Goal: Transaction & Acquisition: Purchase product/service

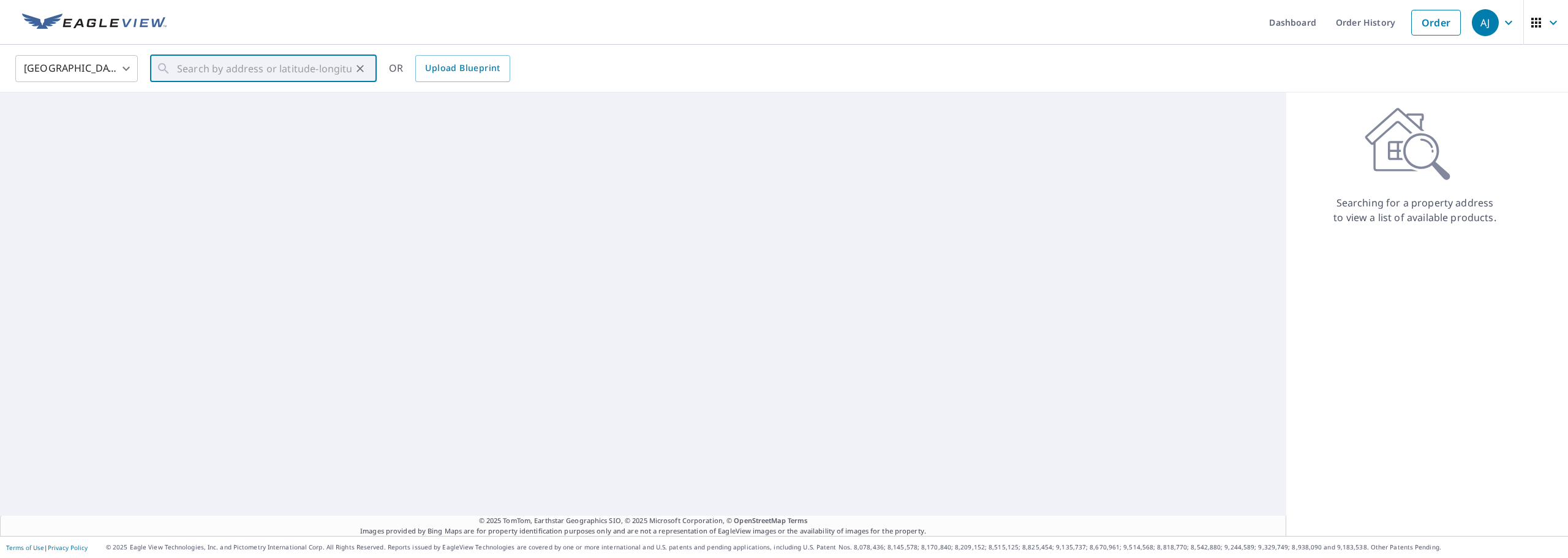
click at [204, 73] on input "text" at bounding box center [264, 68] width 175 height 34
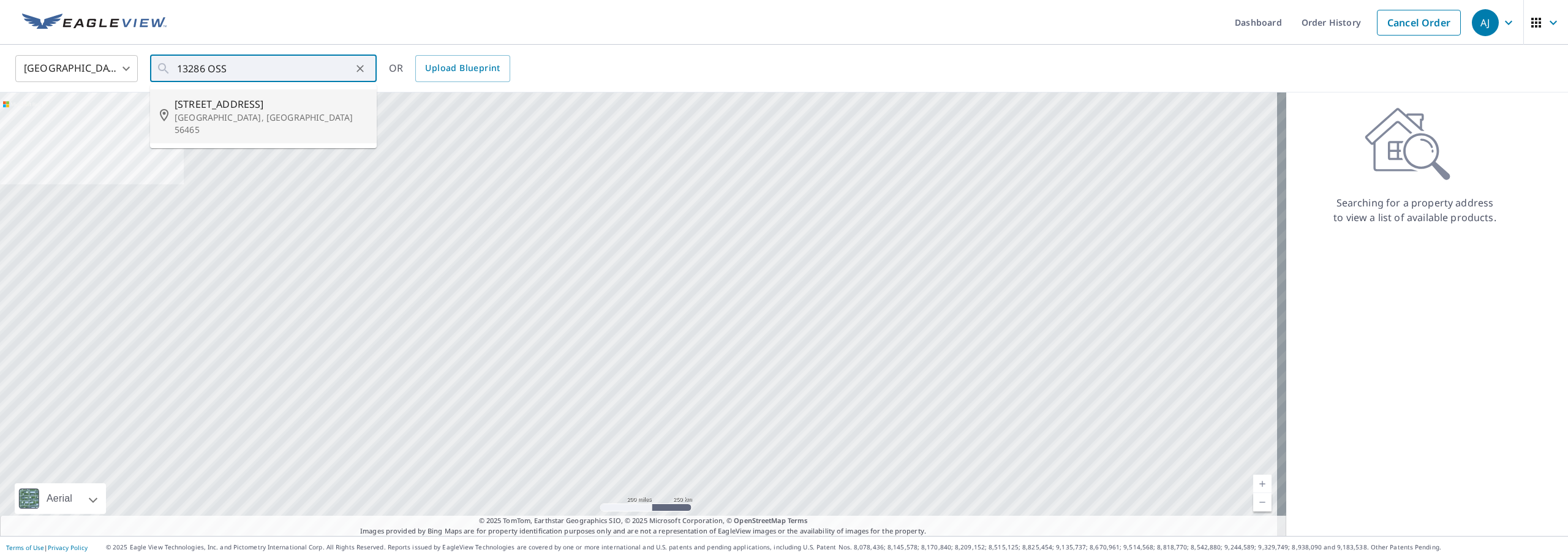
click at [210, 105] on span "[STREET_ADDRESS]" at bounding box center [270, 104] width 192 height 15
type input "[STREET_ADDRESS][PERSON_NAME]"
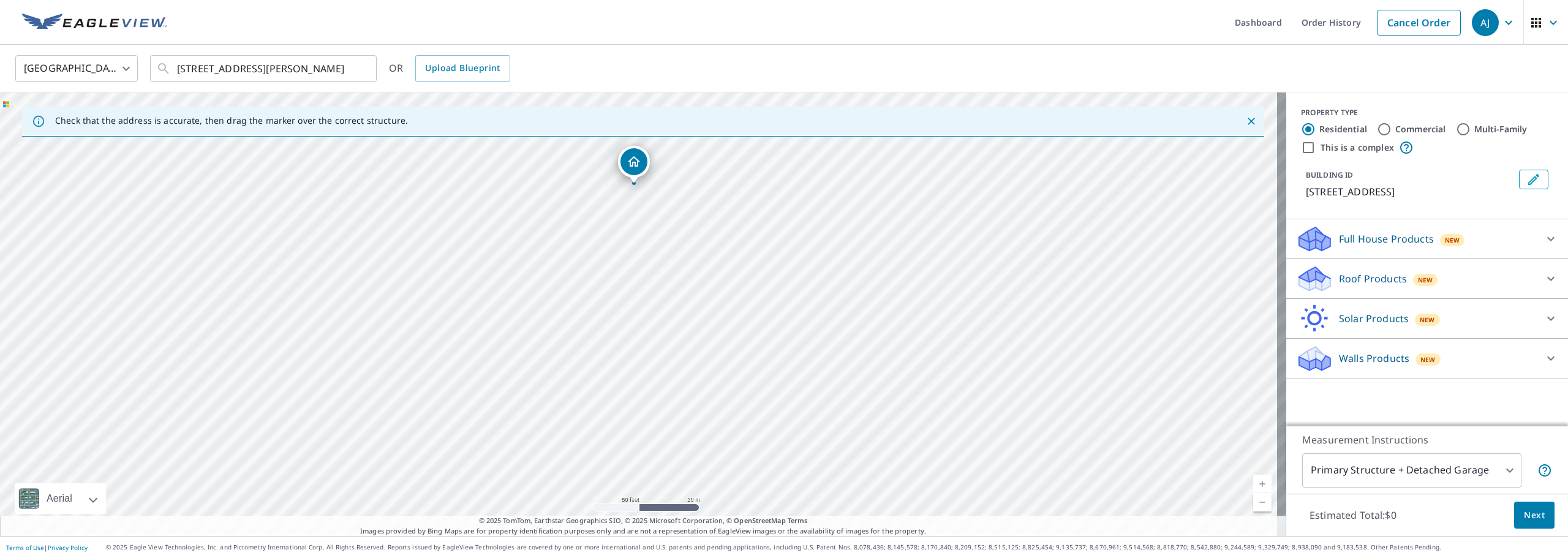
drag, startPoint x: 661, startPoint y: 256, endPoint x: 659, endPoint y: 323, distance: 67.0
click at [659, 323] on div "[STREET_ADDRESS][PERSON_NAME]" at bounding box center [643, 314] width 1286 height 443
click at [1342, 277] on p "Roof Products" at bounding box center [1372, 278] width 68 height 15
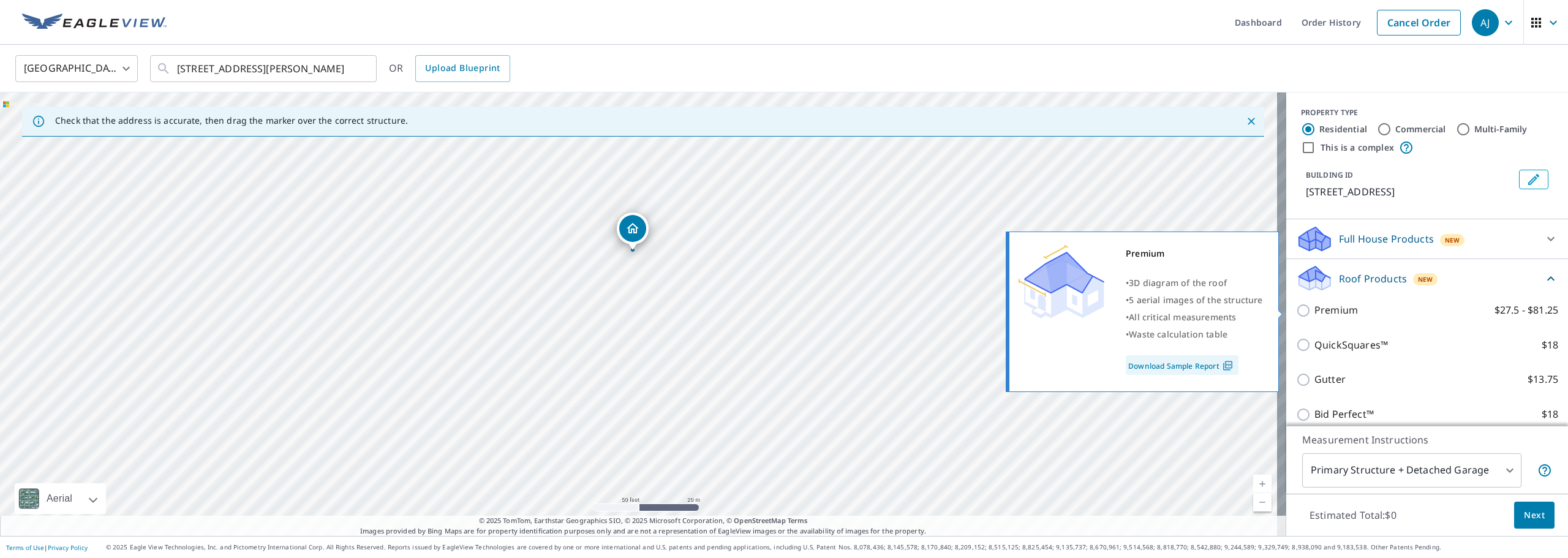
click at [1296, 311] on input "Premium $27.5 - $81.25" at bounding box center [1305, 310] width 18 height 15
checkbox input "true"
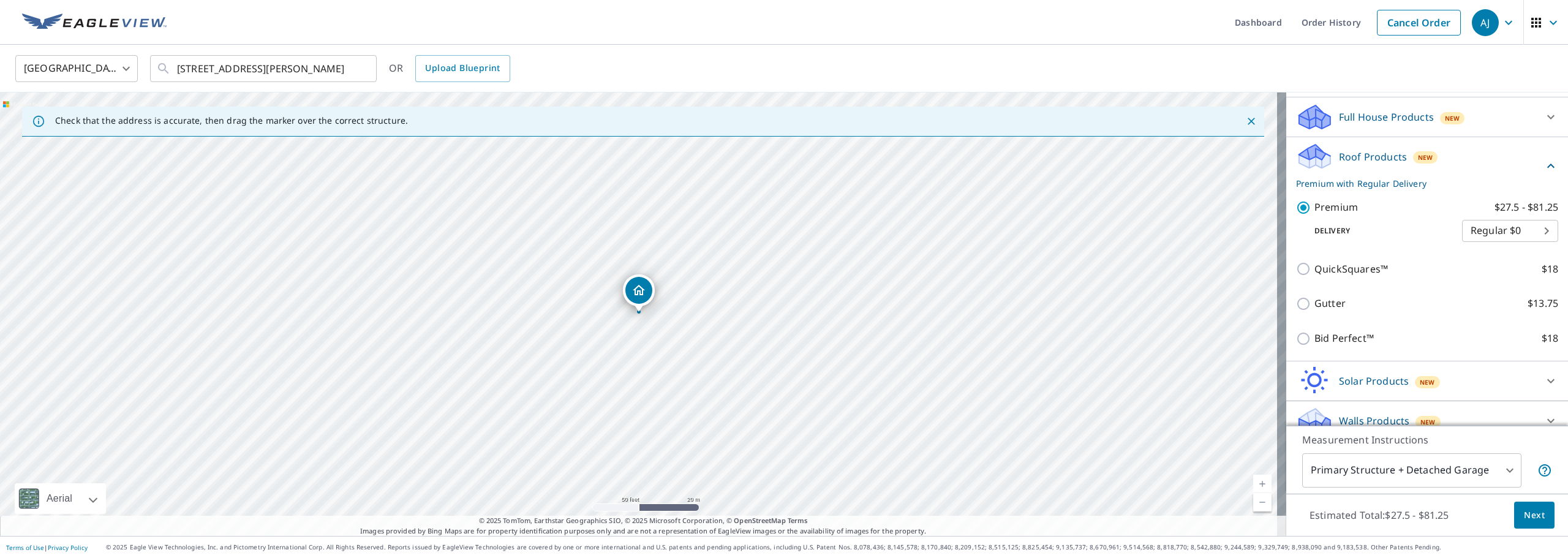
scroll to position [122, 0]
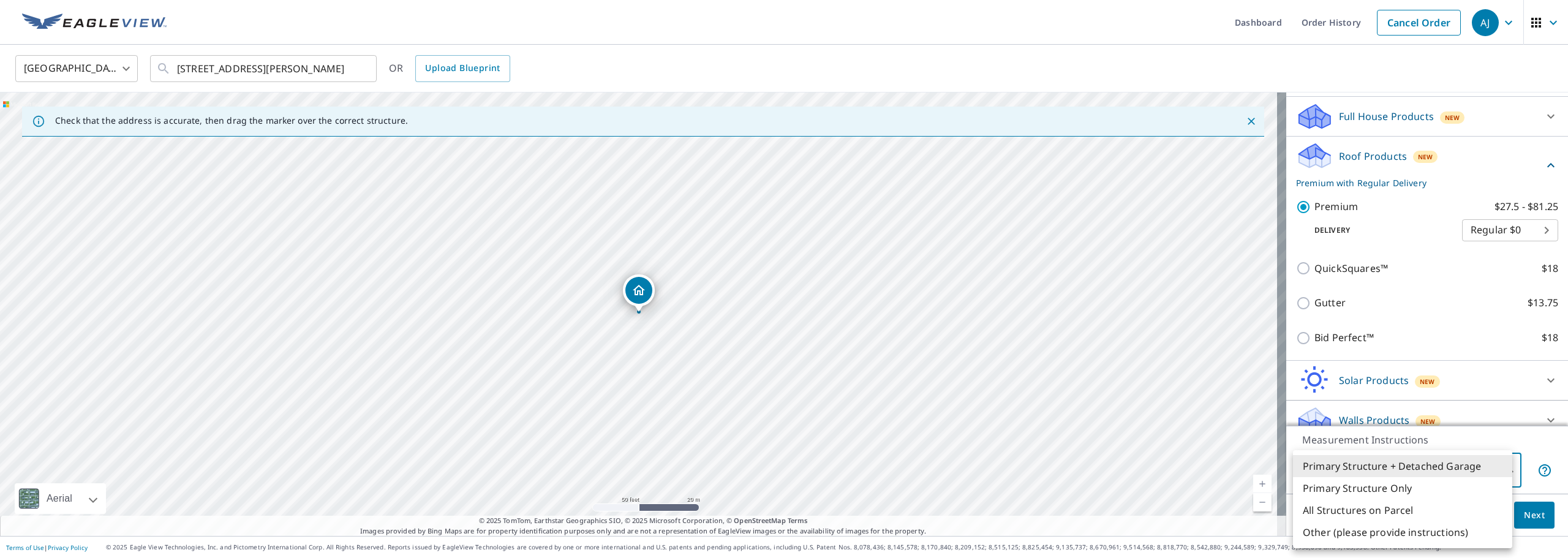
click at [1379, 467] on body "[PERSON_NAME] [PERSON_NAME] Dashboard Order History Cancel Order AJ [GEOGRAPHIC…" at bounding box center [784, 279] width 1568 height 558
click at [1377, 510] on li "All Structures on Parcel" at bounding box center [1402, 511] width 219 height 22
type input "3"
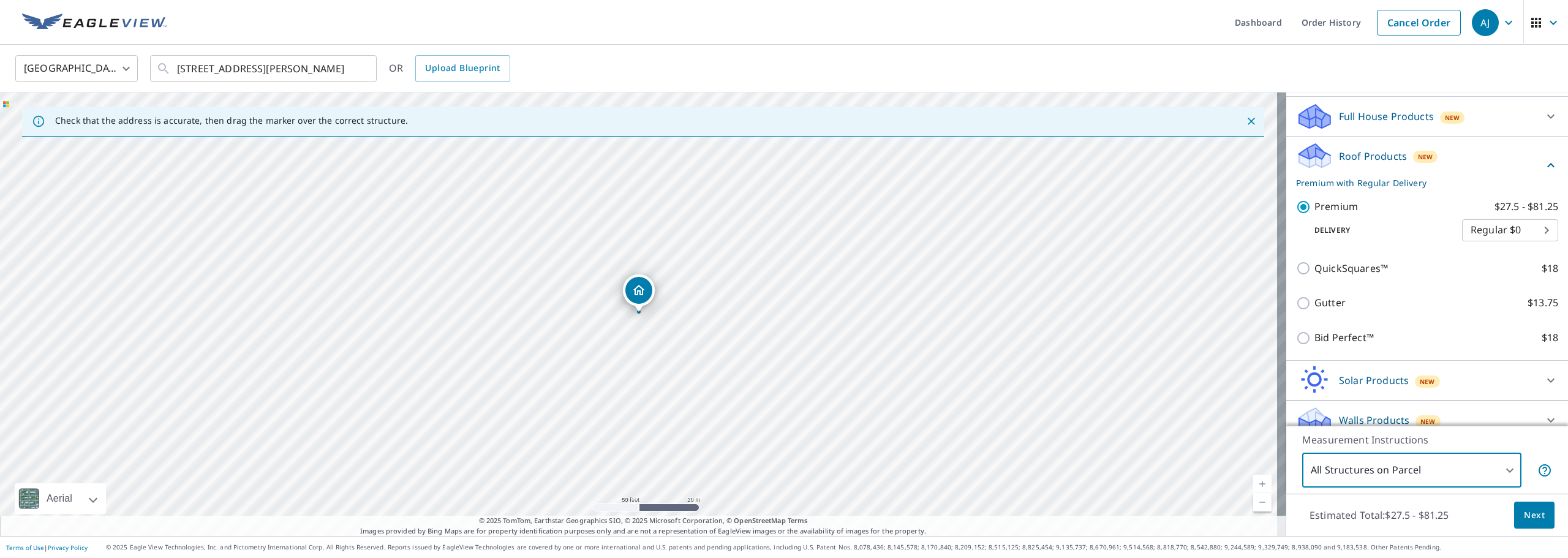
click at [1526, 515] on span "Next" at bounding box center [1534, 515] width 21 height 15
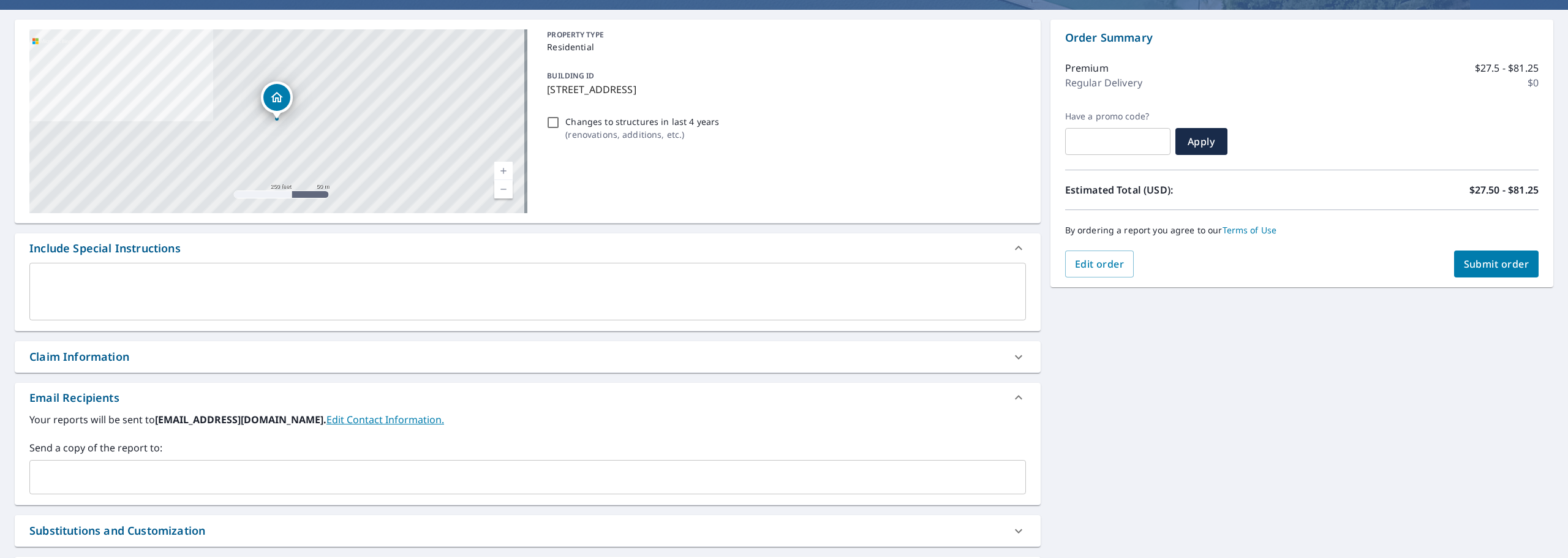
scroll to position [122, 0]
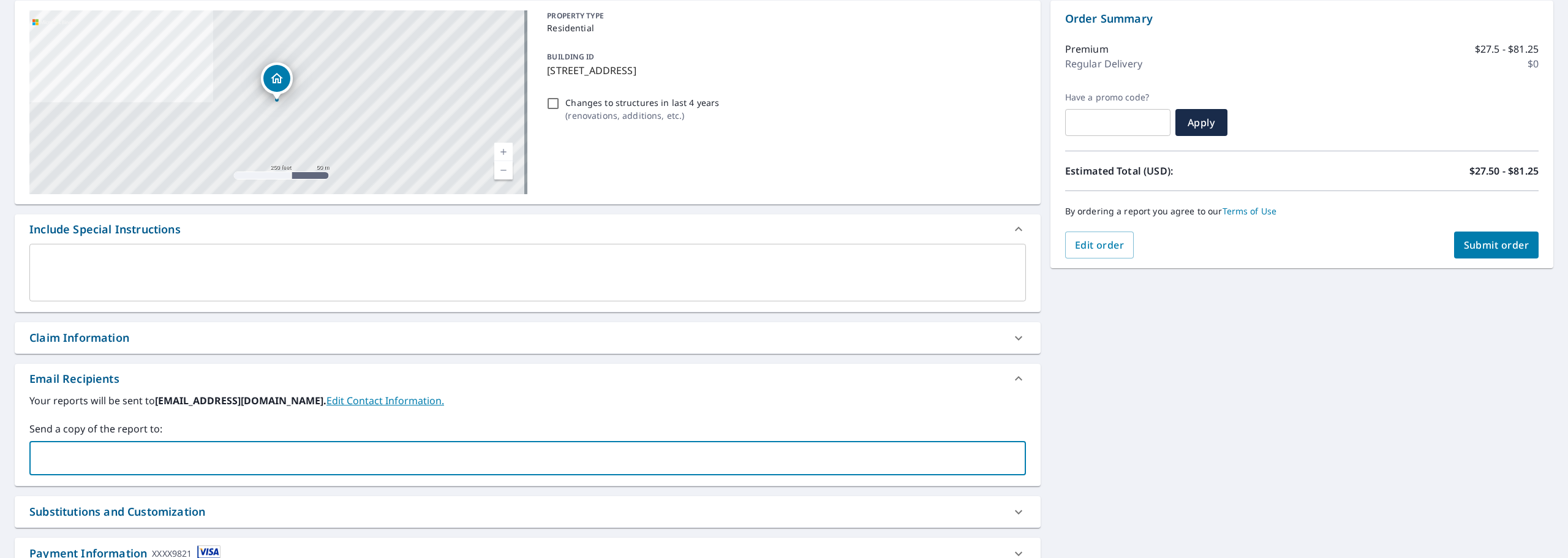
click at [97, 460] on input "text" at bounding box center [518, 457] width 967 height 23
type input "[EMAIL_ADDRESS][DOMAIN_NAME]"
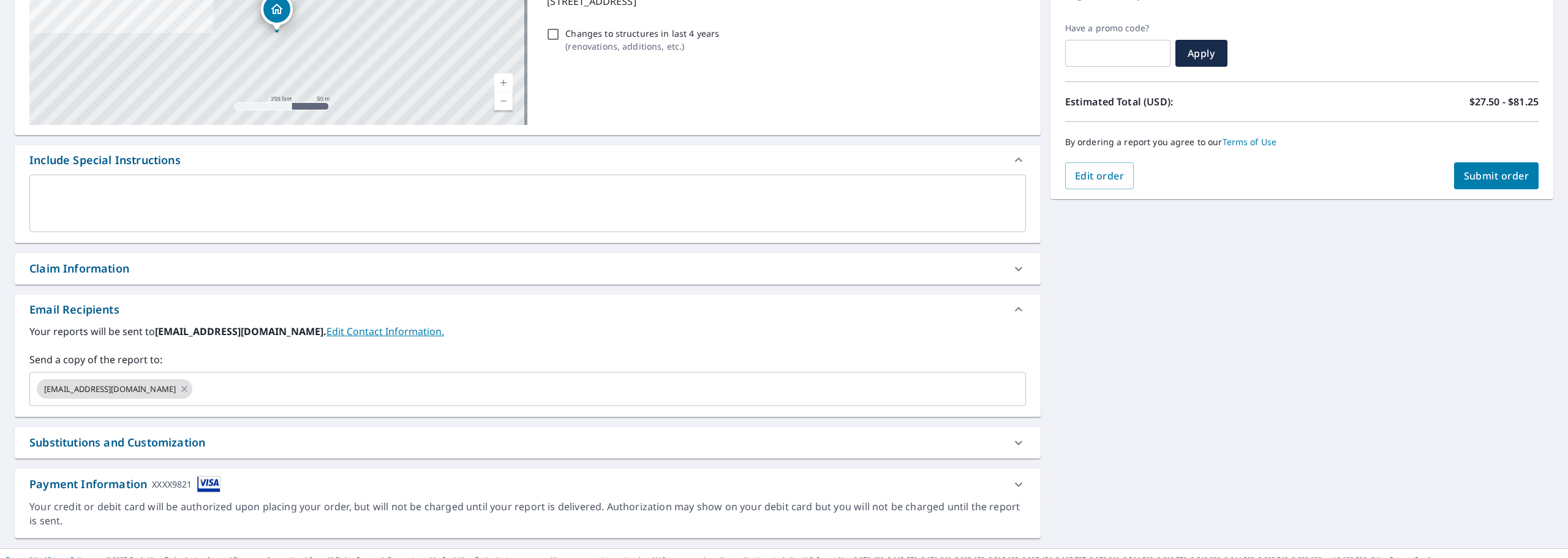
scroll to position [204, 0]
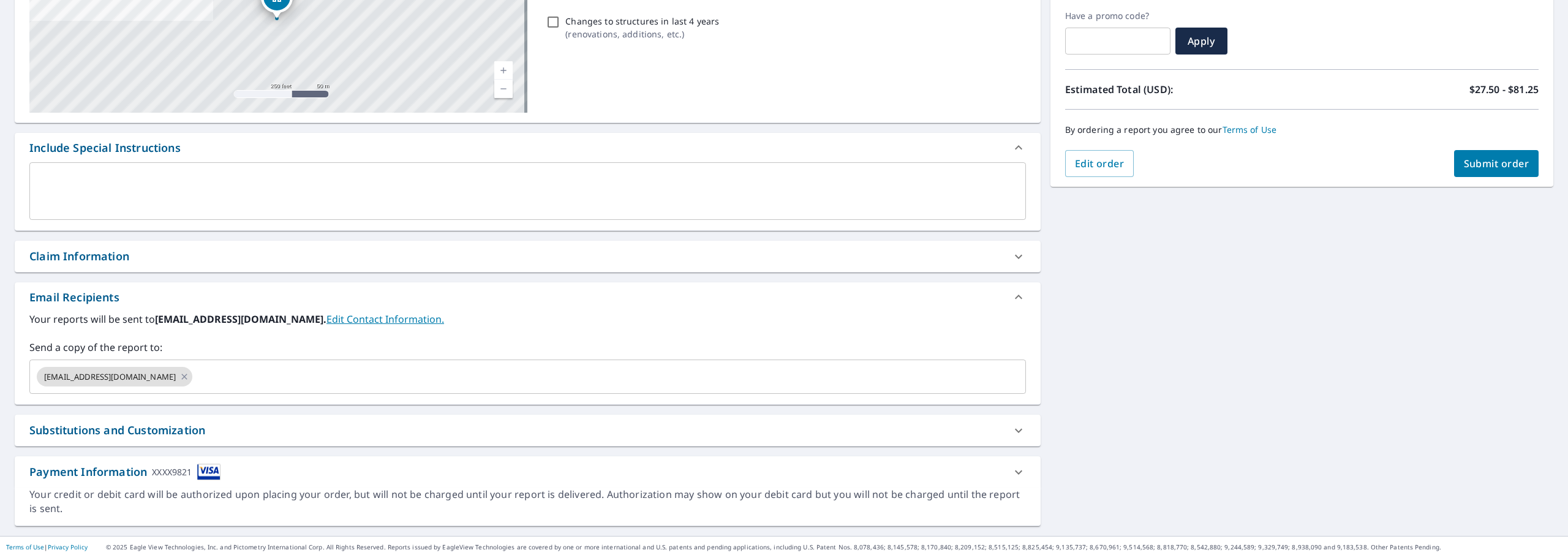
click at [913, 93] on div "PROPERTY TYPE Residential BUILDING ID [STREET_ADDRESS][PERSON_NAME] Changes to …" at bounding box center [784, 20] width 483 height 184
click at [1466, 160] on span "Submit order" at bounding box center [1497, 163] width 66 height 13
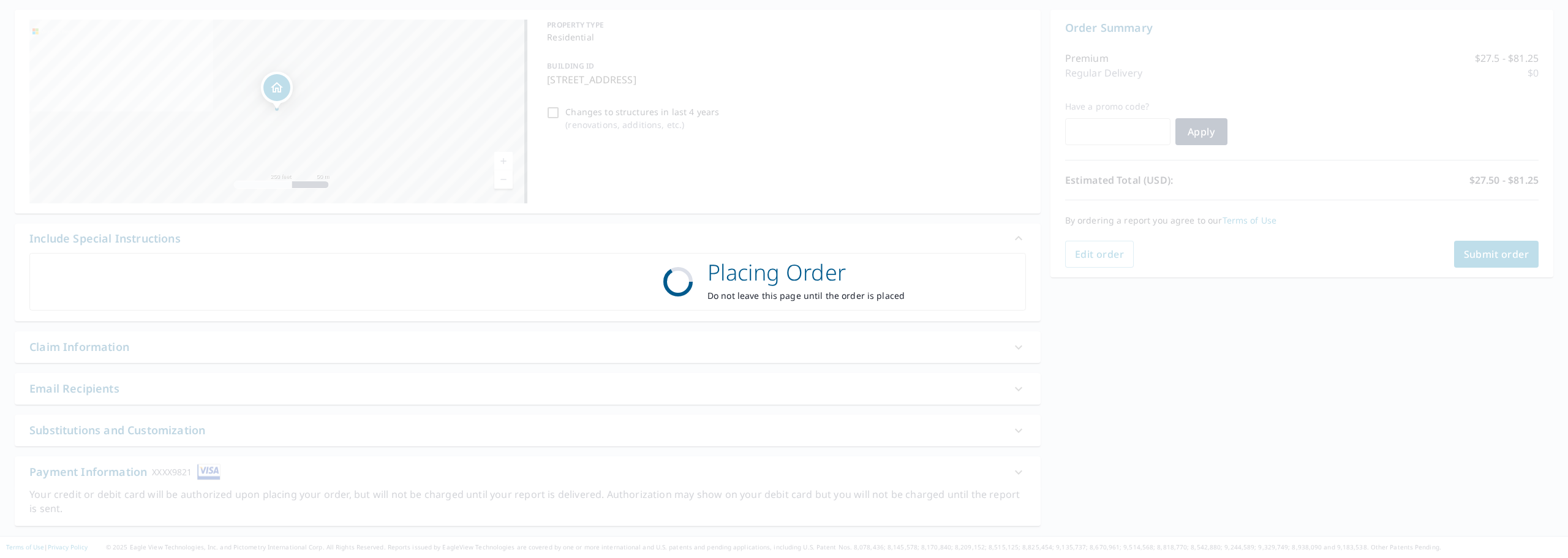
scroll to position [113, 0]
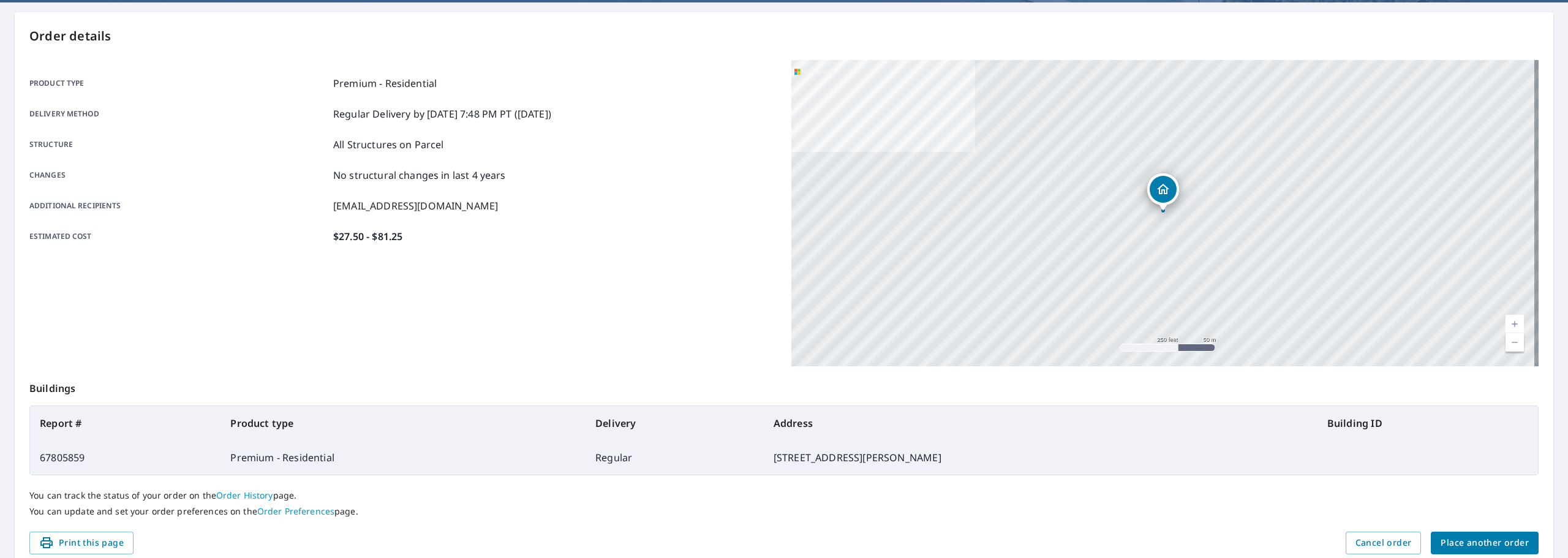
scroll to position [154, 0]
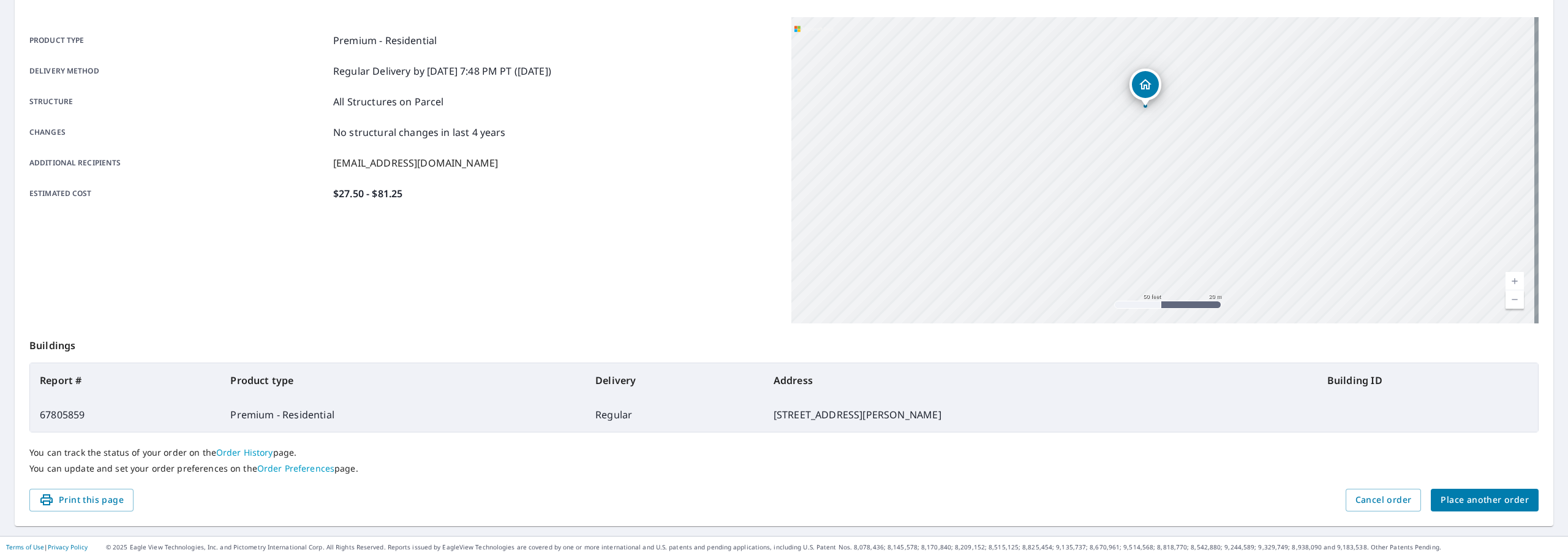
drag, startPoint x: 1166, startPoint y: 179, endPoint x: 1166, endPoint y: 201, distance: 22.0
click at [1166, 201] on div "[STREET_ADDRESS][PERSON_NAME]" at bounding box center [1165, 170] width 747 height 306
drag, startPoint x: 1171, startPoint y: 118, endPoint x: 1168, endPoint y: 169, distance: 51.1
click at [1168, 169] on div "[STREET_ADDRESS][PERSON_NAME]" at bounding box center [1165, 170] width 747 height 306
click at [1166, 181] on div "[STREET_ADDRESS][PERSON_NAME]" at bounding box center [1165, 170] width 747 height 306
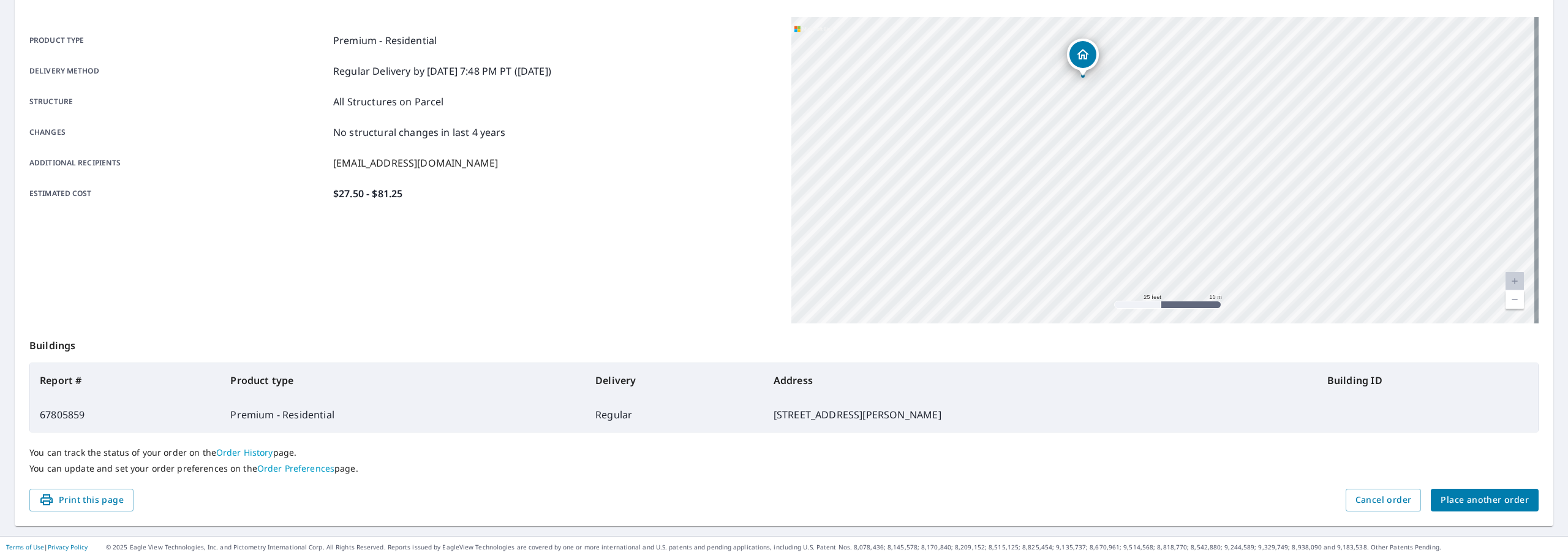
drag, startPoint x: 1157, startPoint y: 236, endPoint x: 1139, endPoint y: 170, distance: 68.4
click at [1139, 170] on div "[STREET_ADDRESS][PERSON_NAME]" at bounding box center [1165, 170] width 747 height 306
